Goal: Task Accomplishment & Management: Manage account settings

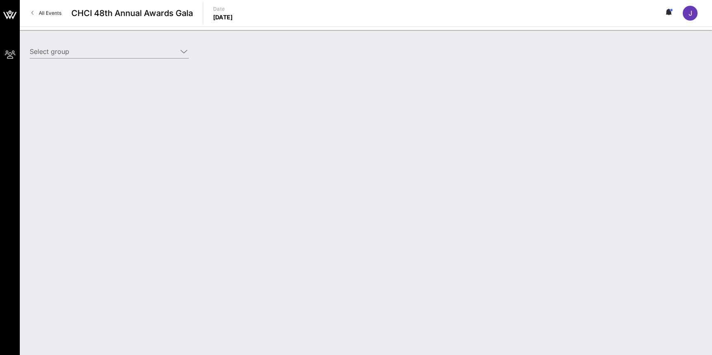
type input "OpenAI (OpenAI) [[PERSON_NAME], [PERSON_NAME][EMAIL_ADDRESS][DOMAIN_NAME]]; [[P…"
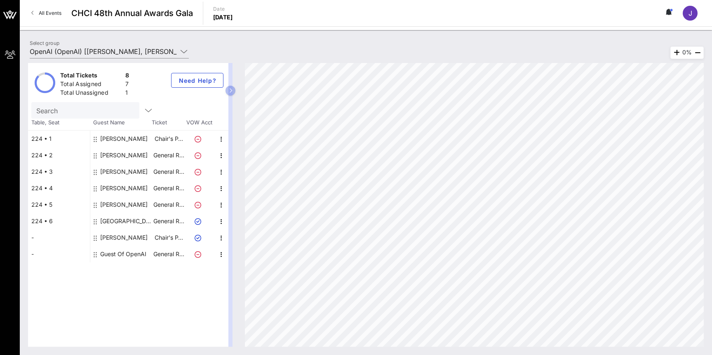
click at [125, 238] on div "[PERSON_NAME]" at bounding box center [123, 238] width 47 height 16
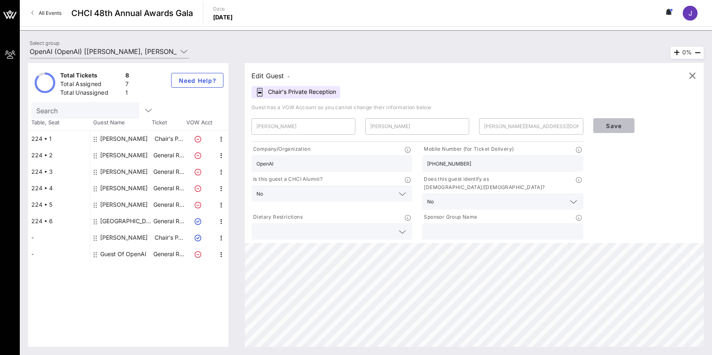
click at [612, 125] on span "Save" at bounding box center [614, 125] width 28 height 7
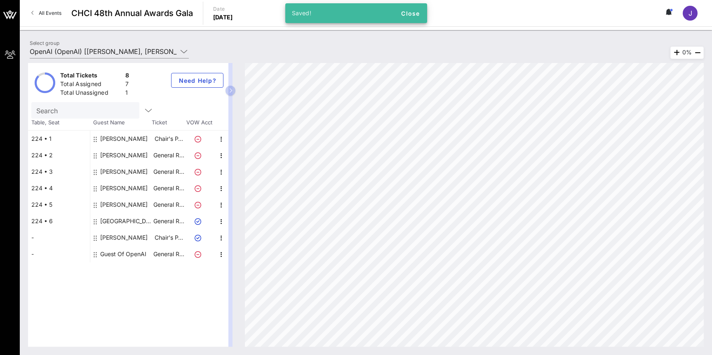
click at [384, 108] on div "Total Tickets 8 Total Assigned 7 Total Unassigned 1 Need Help? Search Table, Se…" at bounding box center [366, 205] width 676 height 284
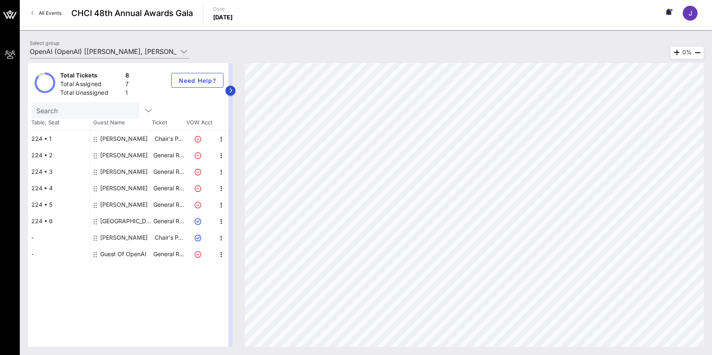
click at [232, 96] on div at bounding box center [230, 205] width 4 height 284
click at [232, 87] on button "button" at bounding box center [230, 91] width 10 height 10
